Goal: Check status: Check status

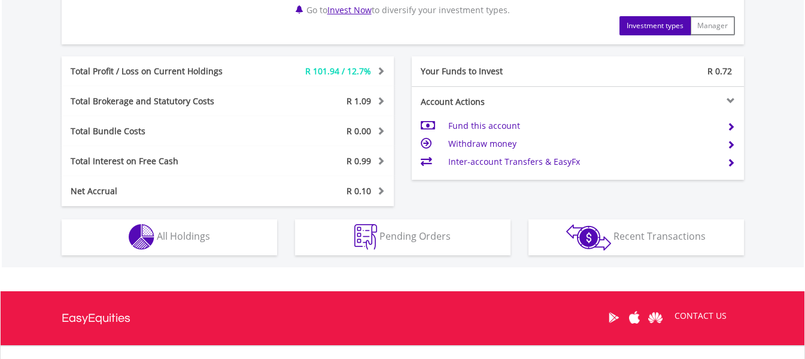
scroll to position [617, 0]
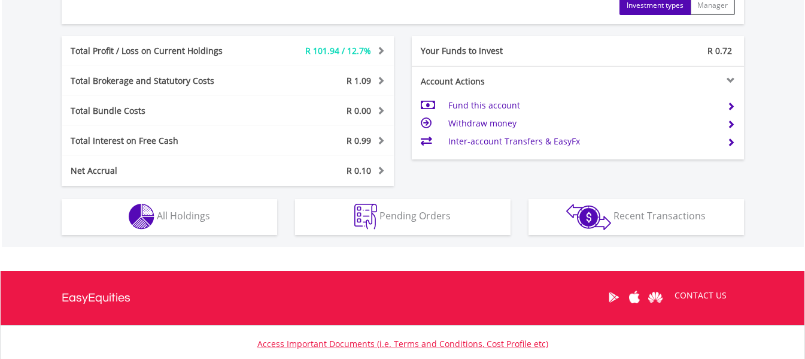
click at [244, 241] on div "R905.22 CURRENT VALUE Movement on Current Holdings: R 101.94 Profit & Loss Valu…" at bounding box center [403, -1] width 802 height 493
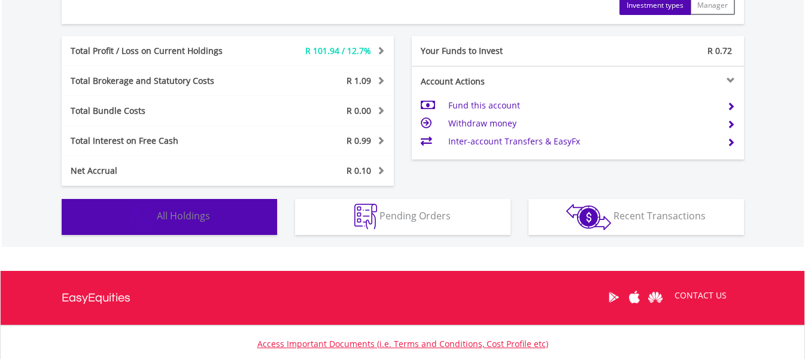
click at [215, 211] on button "Holdings All Holdings" at bounding box center [170, 217] width 216 height 36
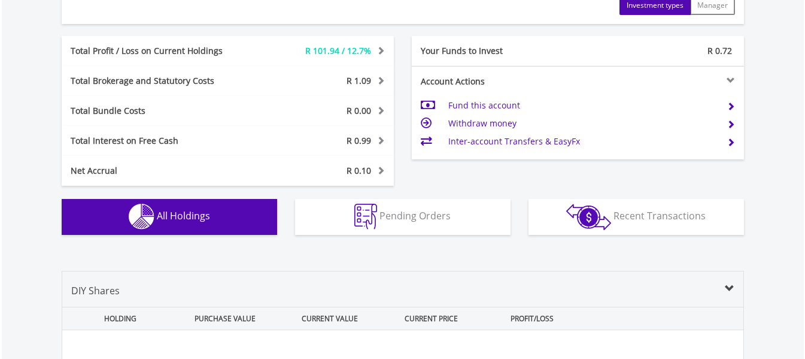
scroll to position [888, 0]
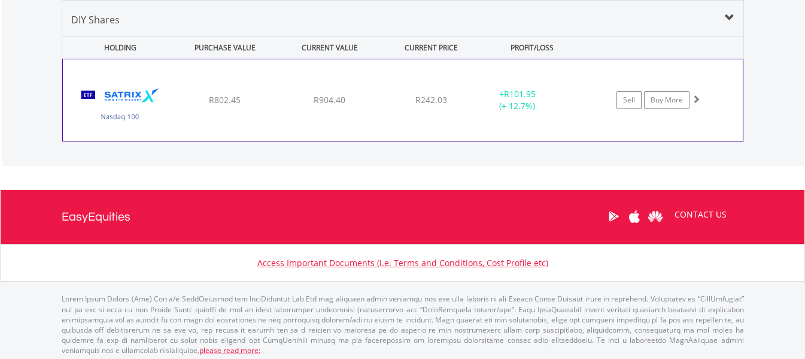
click at [296, 135] on div "﻿ Satrix Nasdaq 100 ETF R802.45 R904.40 R242.03 + R101.95 (+ 12.7%) Sell Buy Mo…" at bounding box center [403, 99] width 680 height 81
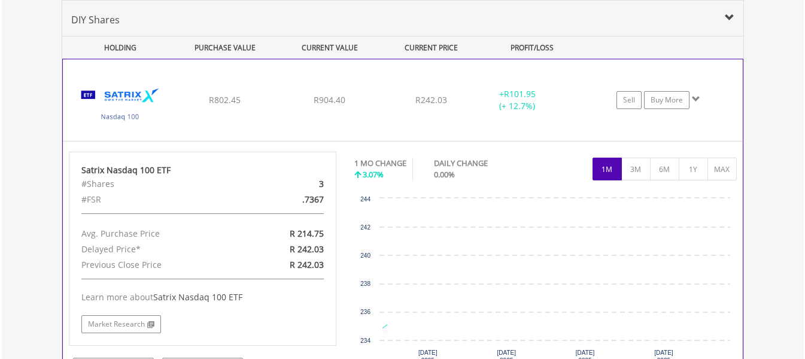
click at [283, 120] on div "﻿ Satrix Nasdaq 100 ETF R802.45 R904.40 R242.03 + R101.95 (+ 12.7%) Sell Buy Mo…" at bounding box center [403, 99] width 680 height 81
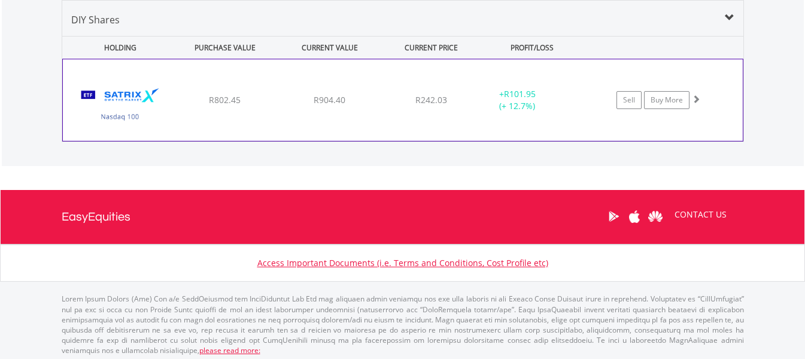
click at [283, 120] on div "﻿ Satrix Nasdaq 100 ETF R802.45 R904.40 R242.03 + R101.95 (+ 12.7%) Sell Buy Mo…" at bounding box center [403, 99] width 680 height 81
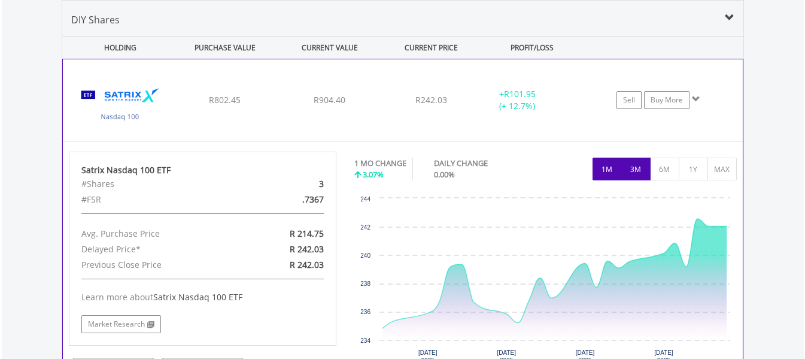
click at [633, 177] on button "3M" at bounding box center [636, 168] width 29 height 23
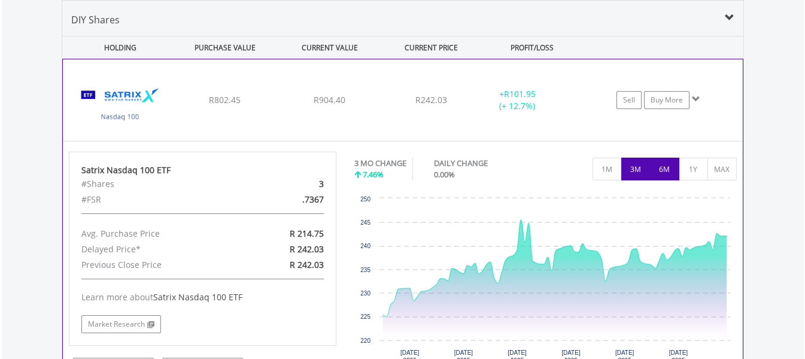
click at [665, 178] on button "6M" at bounding box center [664, 168] width 29 height 23
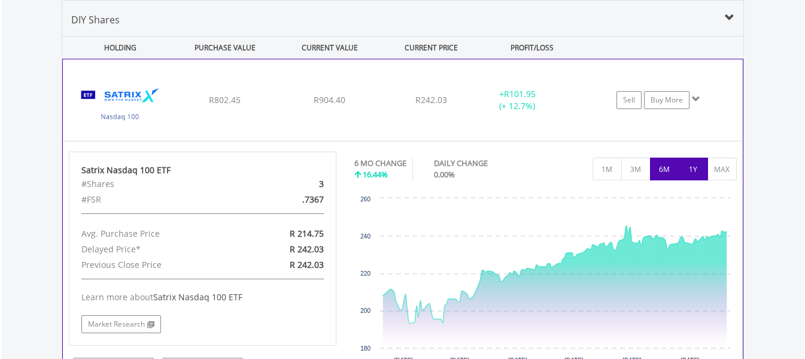
click at [683, 169] on button "1Y" at bounding box center [693, 168] width 29 height 23
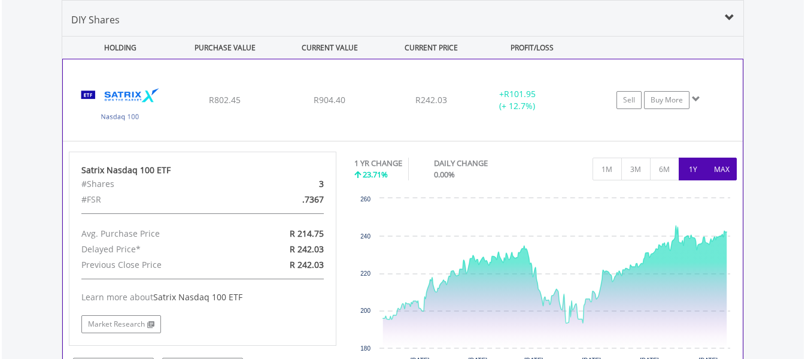
click at [729, 174] on button "MAX" at bounding box center [722, 168] width 29 height 23
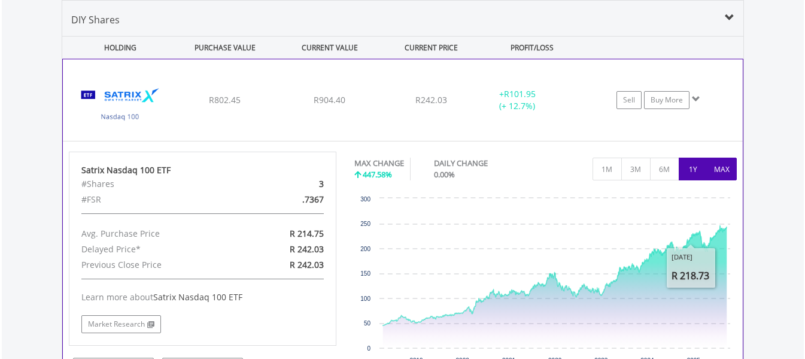
click at [690, 168] on button "1Y" at bounding box center [693, 168] width 29 height 23
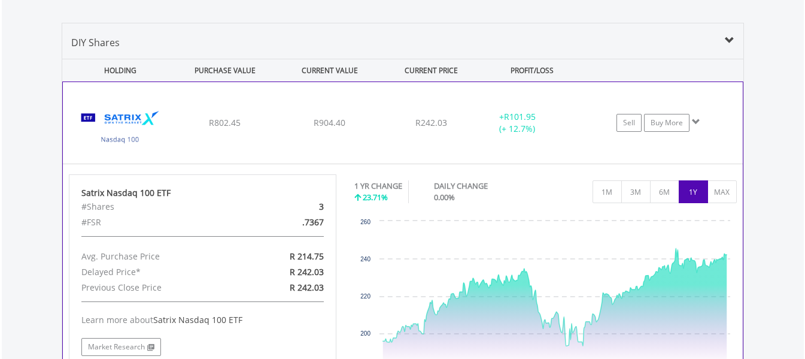
scroll to position [864, 0]
